Goal: Task Accomplishment & Management: Use online tool/utility

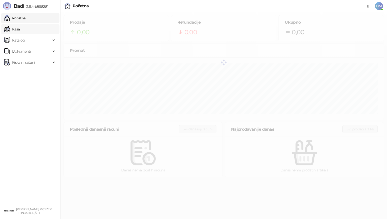
click at [20, 30] on link "Kasa" at bounding box center [12, 29] width 16 height 10
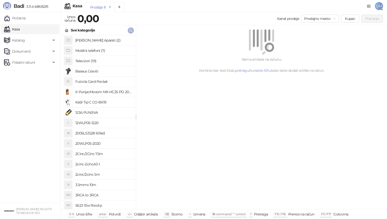
click at [132, 29] on icon "button" at bounding box center [131, 30] width 4 height 4
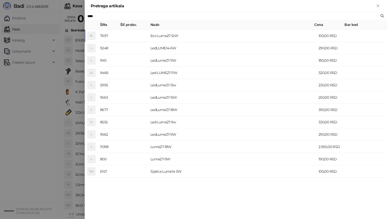
type input "****"
click at [323, 191] on div "**** [PERSON_NAME]. proizv. Naziv Cena Bar kod EL 7697 Eco Lume27-12W 100,00 RS…" at bounding box center [236, 115] width 303 height 207
